Goal: Task Accomplishment & Management: Use online tool/utility

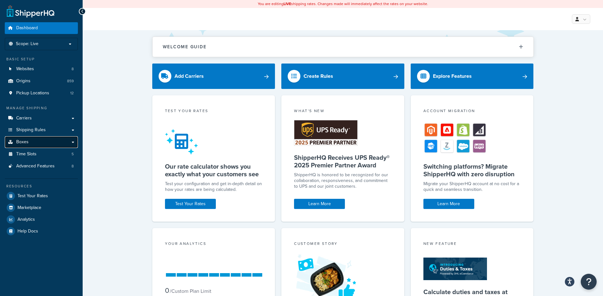
click at [33, 138] on link "Boxes" at bounding box center [41, 142] width 73 height 12
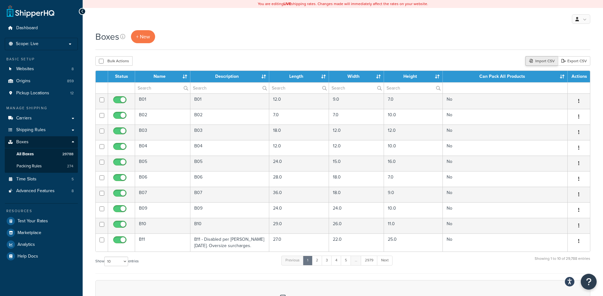
click at [533, 61] on div "Import CSV" at bounding box center [541, 61] width 32 height 10
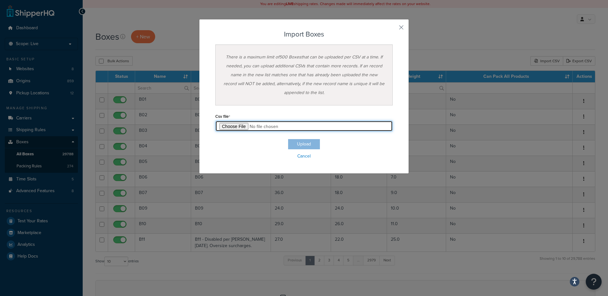
click at [231, 126] on input "file" at bounding box center [303, 126] width 177 height 11
type input "C:\fakepath\08_21_2025_box_dims.csv"
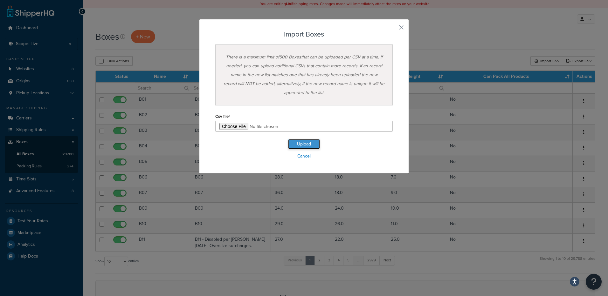
click at [306, 149] on button "Upload" at bounding box center [304, 144] width 32 height 10
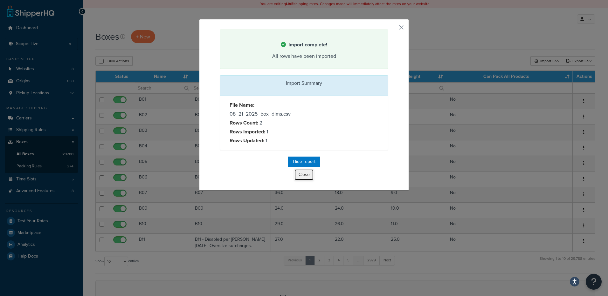
click at [299, 173] on button "Close" at bounding box center [303, 174] width 19 height 11
